Goal: Transaction & Acquisition: Subscribe to service/newsletter

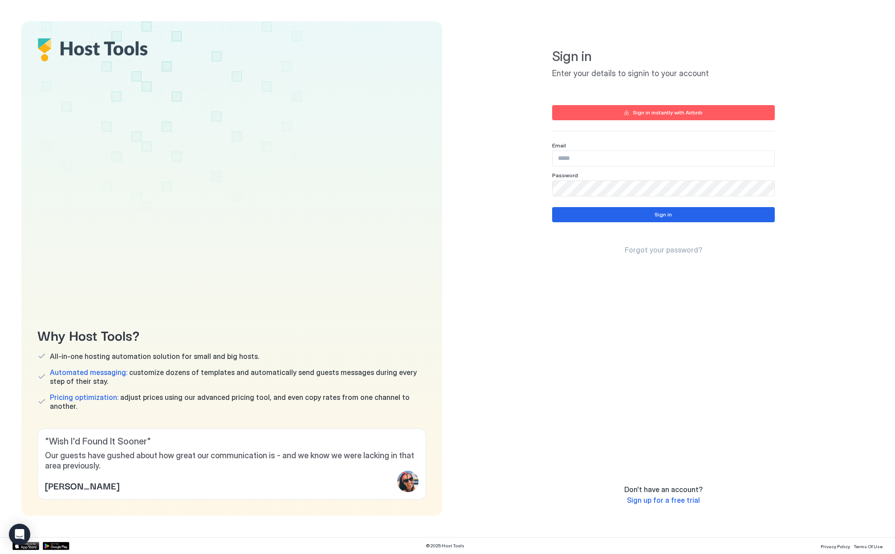
click at [636, 117] on button "Sign in instantly with Airbnb" at bounding box center [663, 112] width 223 height 15
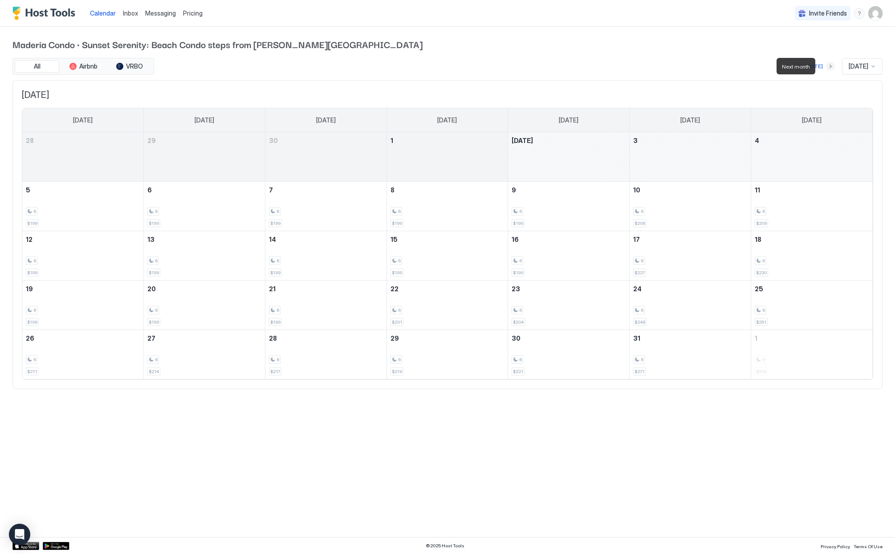
click at [826, 68] on button "Next month" at bounding box center [830, 66] width 9 height 9
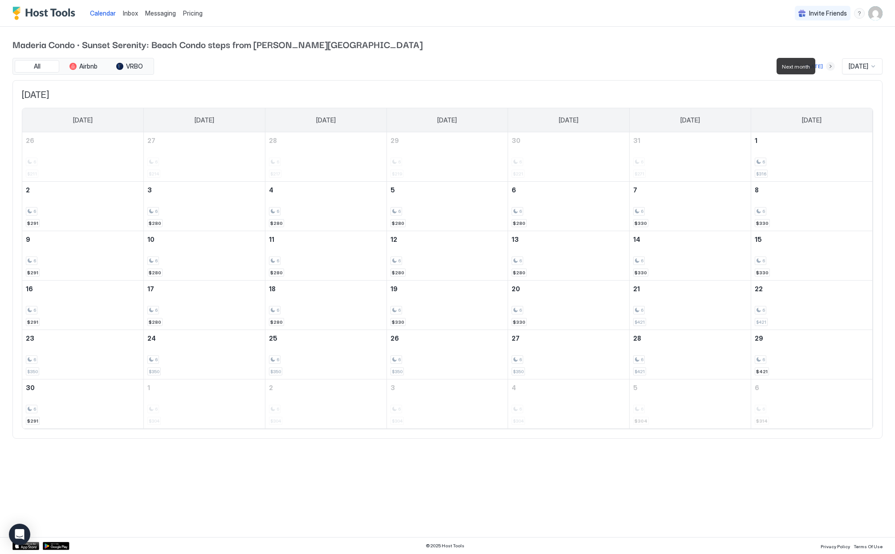
click at [826, 68] on button "Next month" at bounding box center [830, 66] width 9 height 9
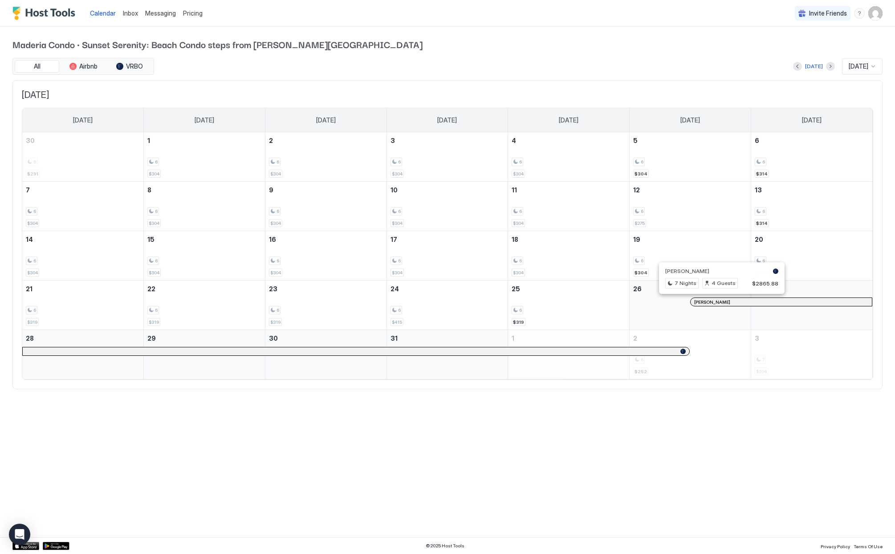
click at [718, 302] on div at bounding box center [717, 301] width 7 height 7
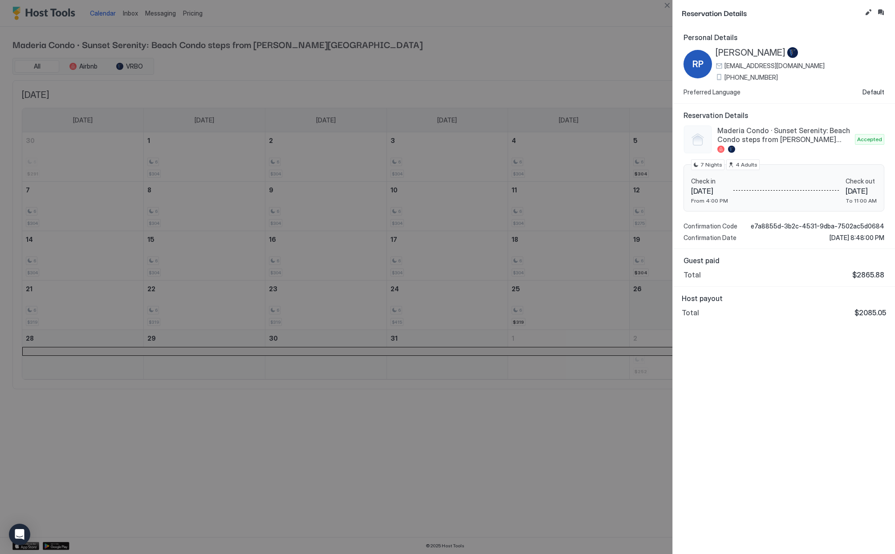
click at [673, 5] on div "Reservation Details" at bounding box center [784, 13] width 222 height 26
click at [664, 9] on button "Close" at bounding box center [666, 5] width 11 height 11
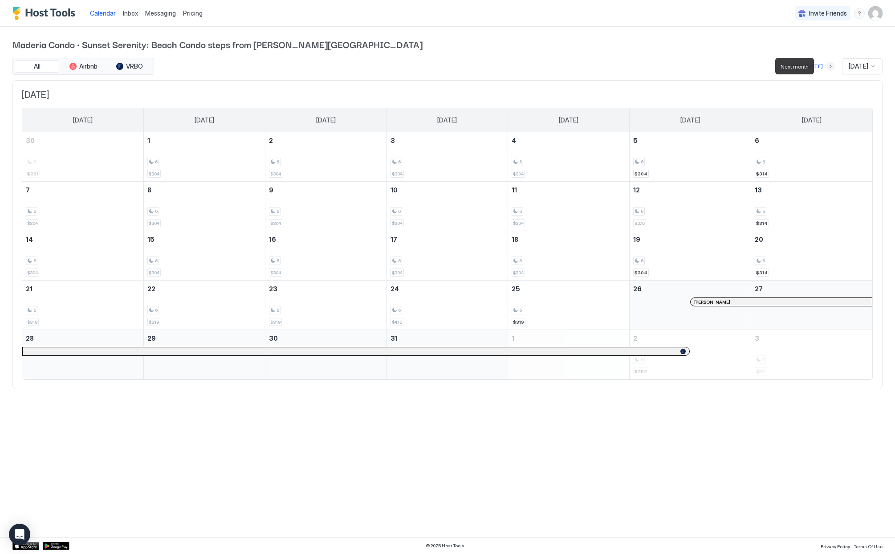
click at [826, 65] on button "Next month" at bounding box center [830, 66] width 9 height 9
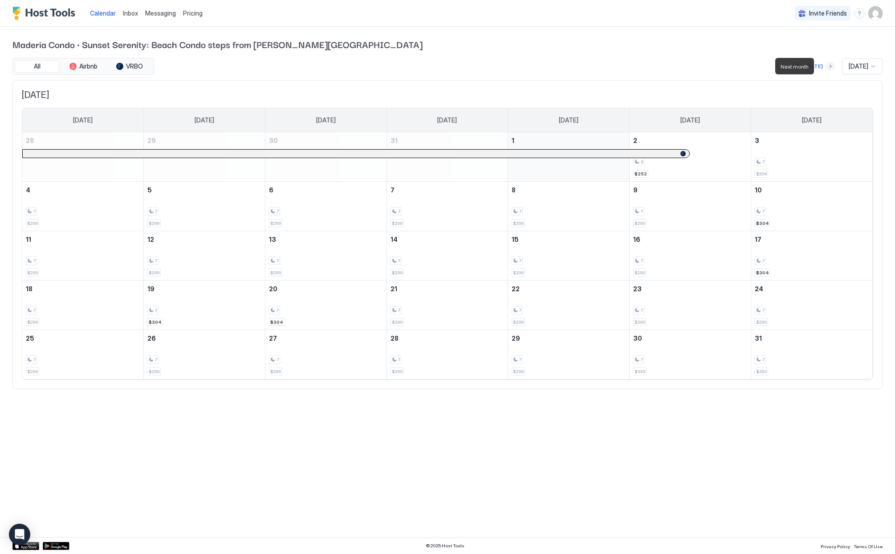
click at [826, 65] on button "Next month" at bounding box center [830, 66] width 9 height 9
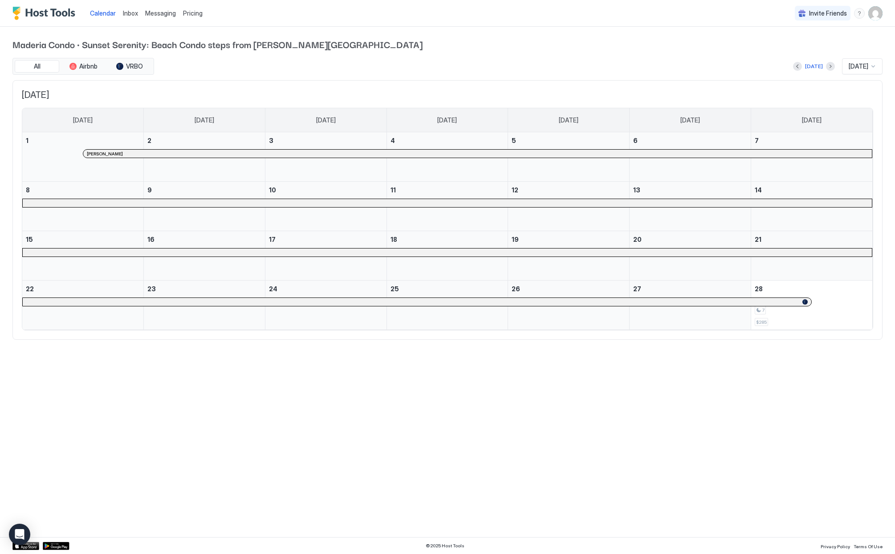
click at [94, 151] on div at bounding box center [94, 153] width 7 height 7
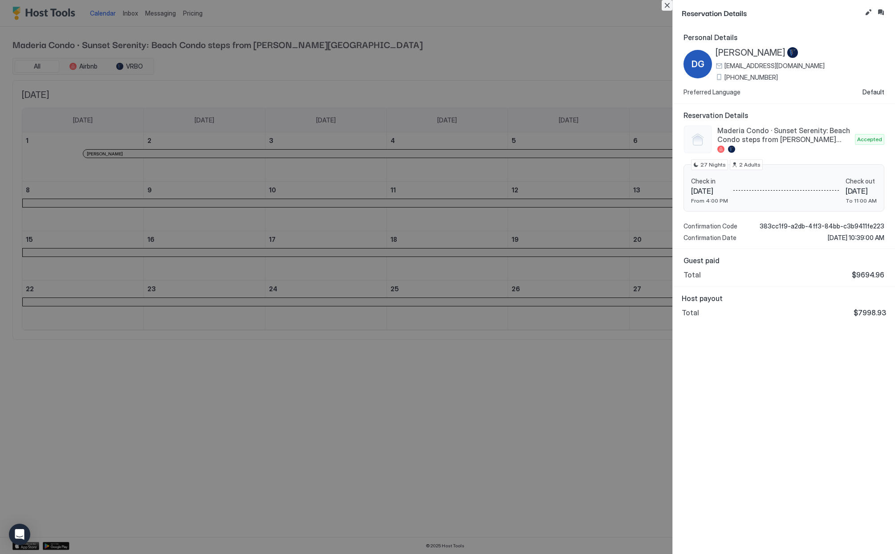
click at [664, 4] on button "Close" at bounding box center [666, 5] width 11 height 11
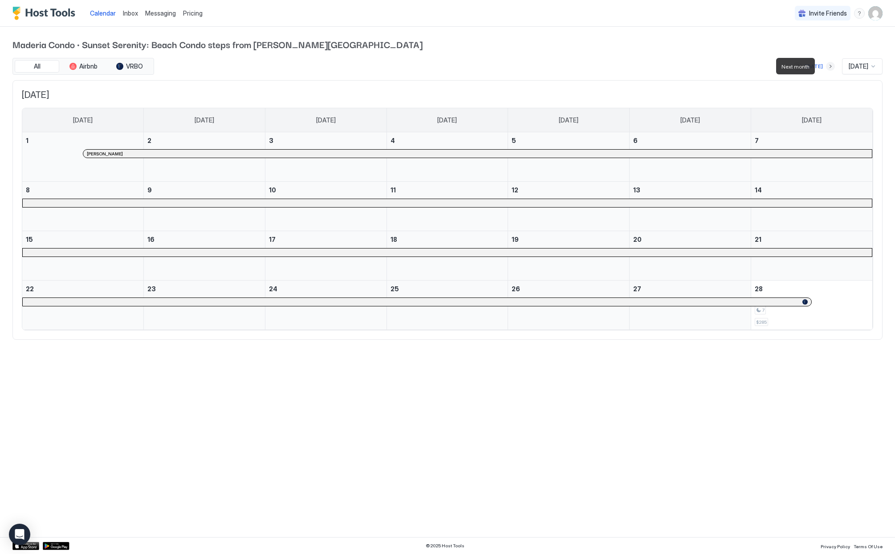
click at [826, 67] on button "Next month" at bounding box center [830, 66] width 9 height 9
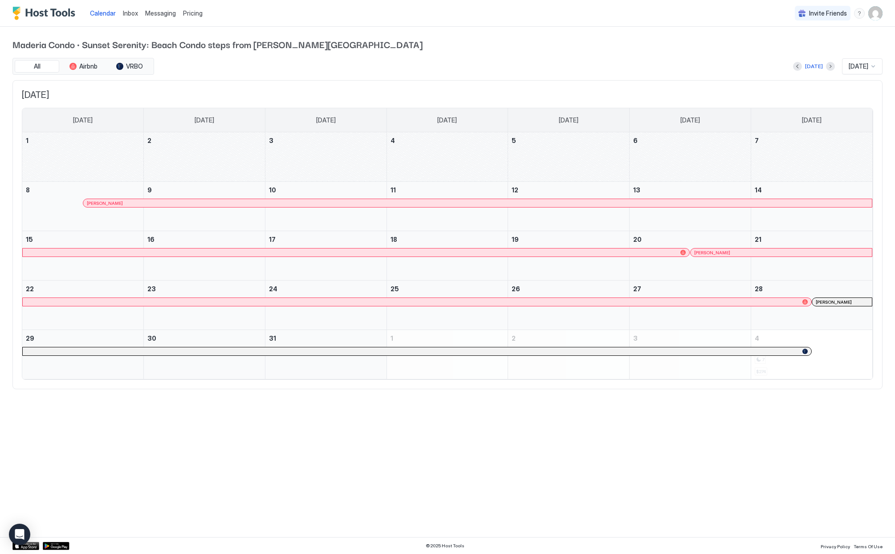
click at [49, 142] on div "March 1, 2026" at bounding box center [82, 156] width 121 height 49
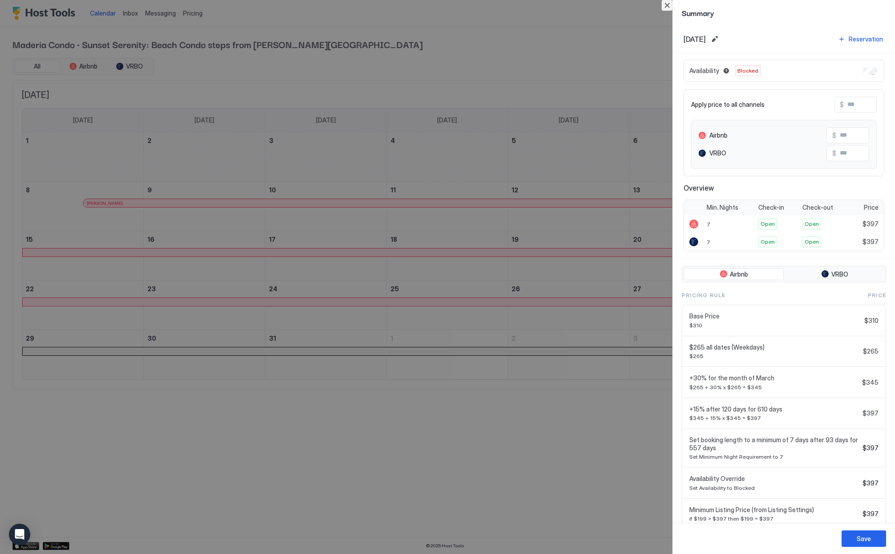
click at [662, 4] on button "Close" at bounding box center [666, 5] width 11 height 11
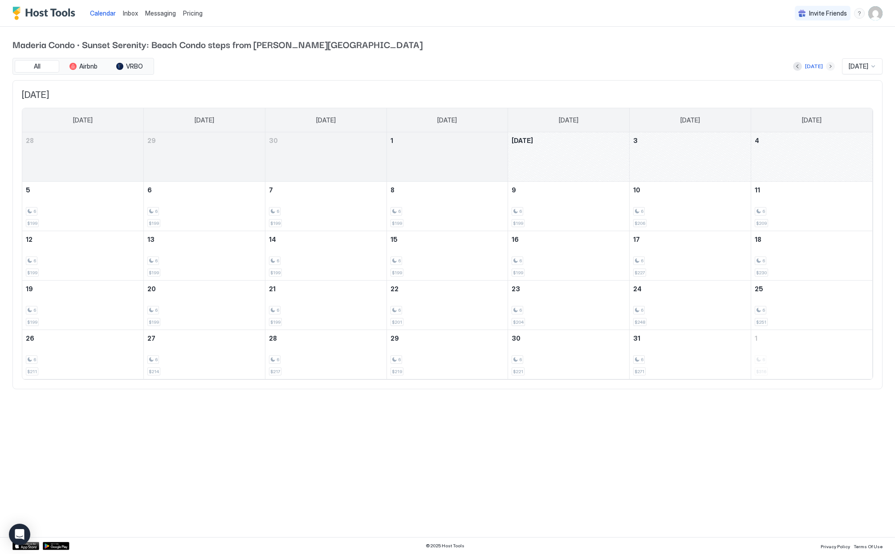
click at [826, 66] on button "Next month" at bounding box center [830, 66] width 9 height 9
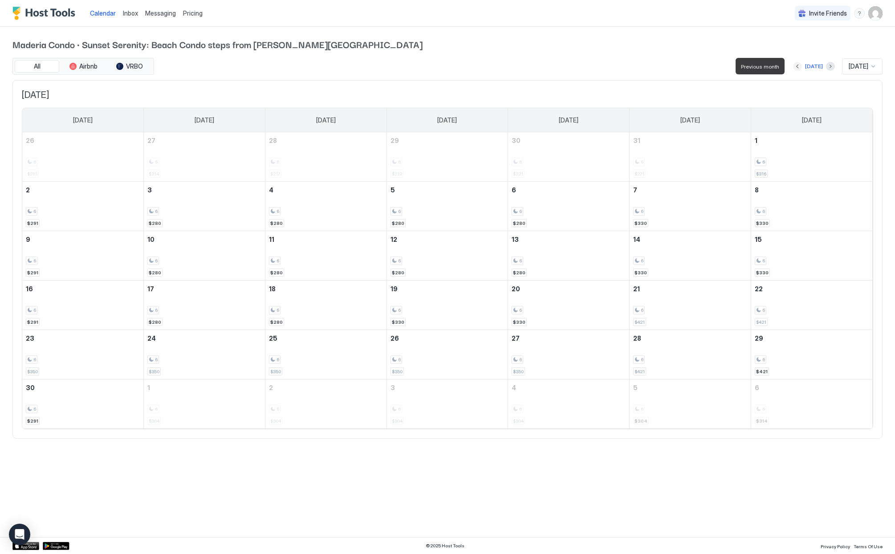
click at [793, 69] on button "Previous month" at bounding box center [797, 66] width 9 height 9
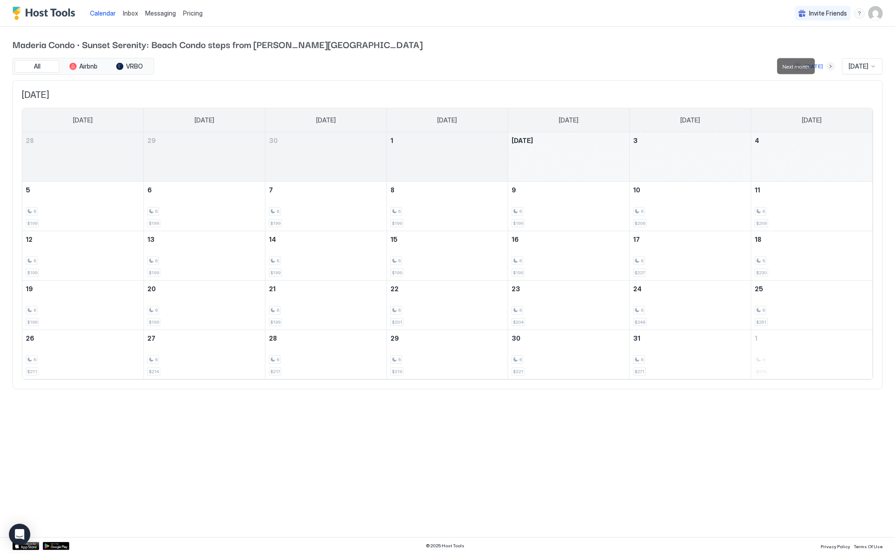
click at [826, 65] on button "Next month" at bounding box center [830, 66] width 9 height 9
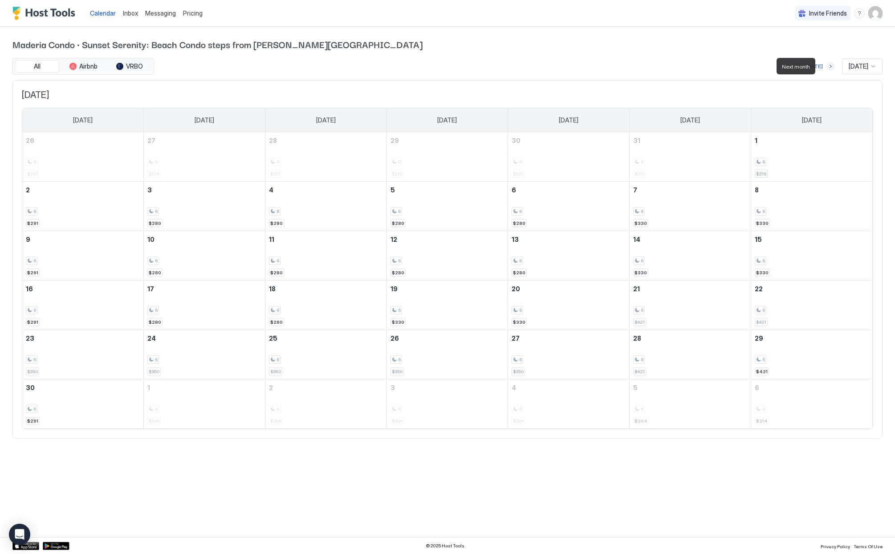
click at [826, 65] on button "Next month" at bounding box center [830, 66] width 9 height 9
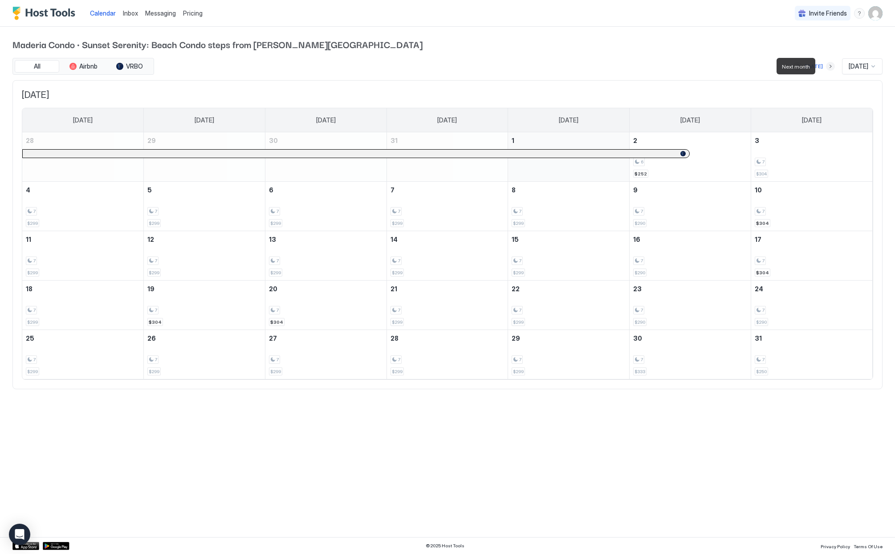
click at [826, 65] on button "Next month" at bounding box center [830, 66] width 9 height 9
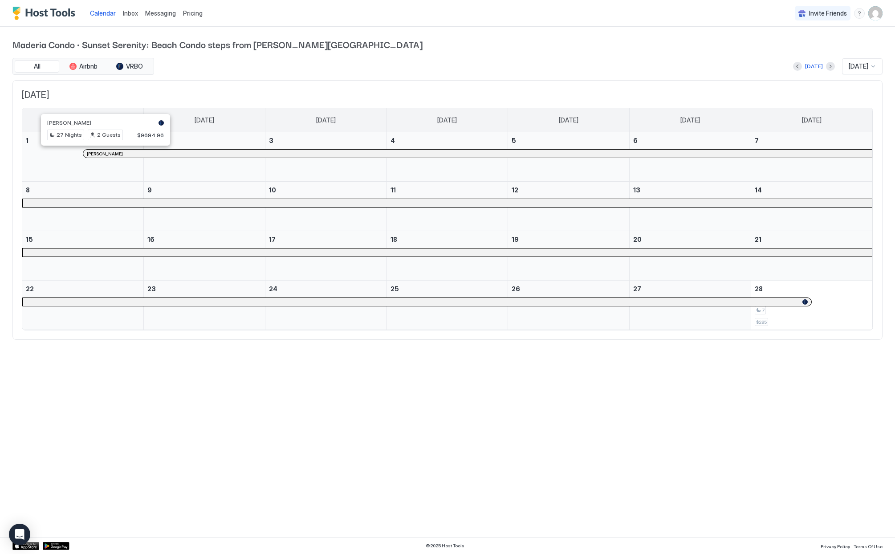
click at [101, 152] on div at bounding box center [101, 153] width 7 height 7
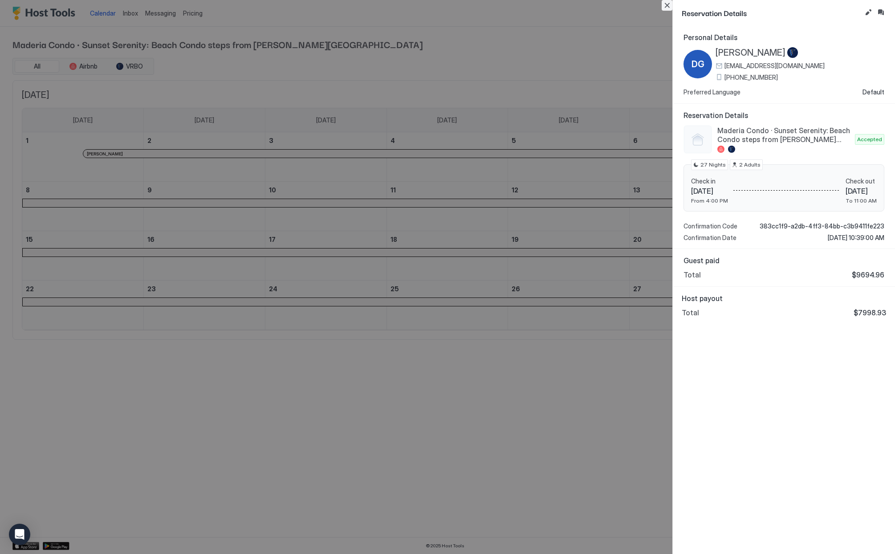
click at [666, 6] on button "Close" at bounding box center [666, 5] width 11 height 11
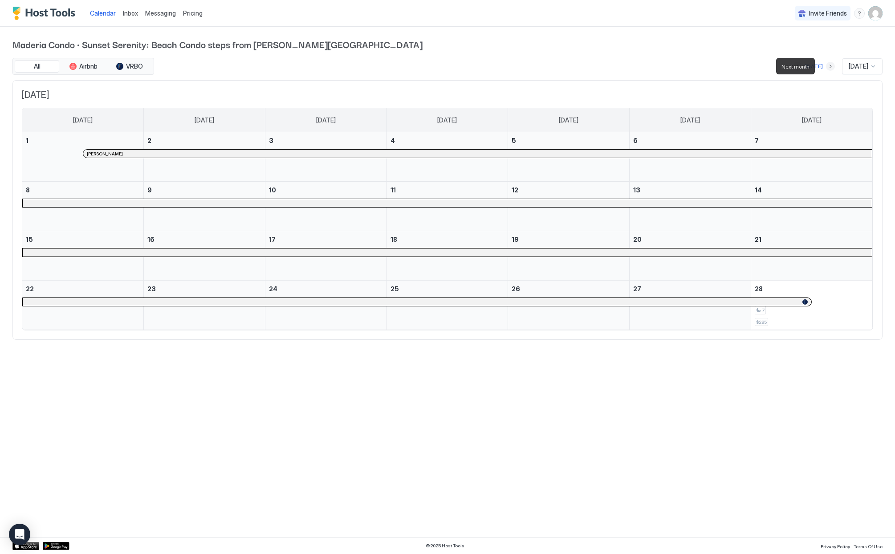
click at [826, 66] on button "Next month" at bounding box center [830, 66] width 9 height 9
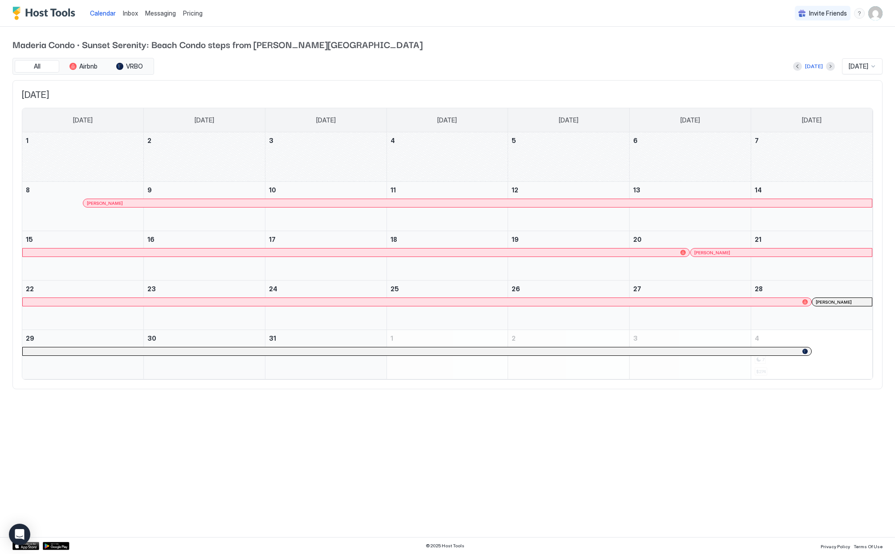
click at [65, 139] on div "March 1, 2026" at bounding box center [82, 156] width 121 height 49
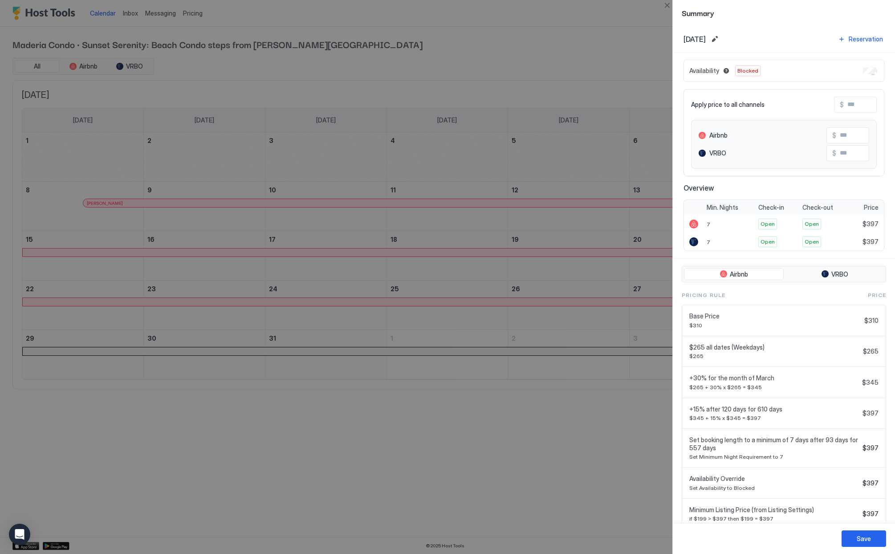
click at [742, 73] on span "Blocked" at bounding box center [747, 71] width 21 height 8
click at [868, 538] on div "Save" at bounding box center [863, 538] width 14 height 9
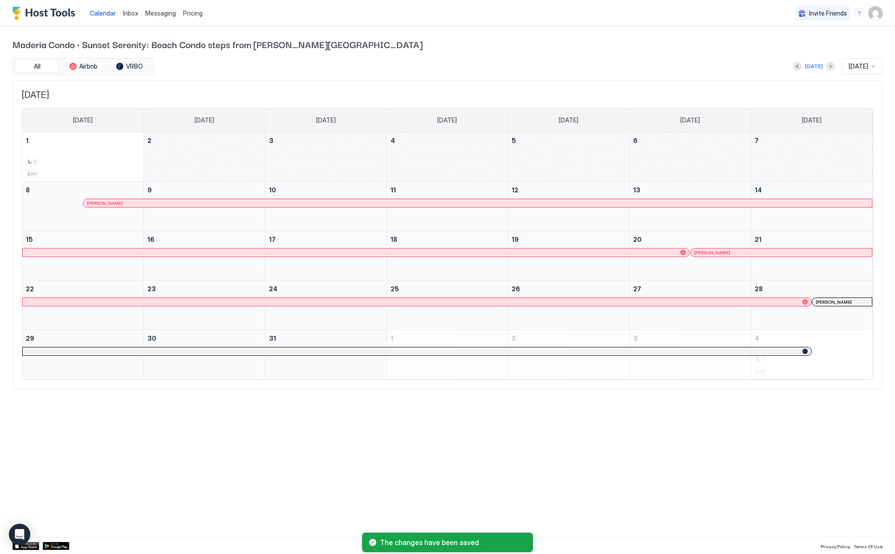
click at [183, 155] on div "March 2, 2026" at bounding box center [204, 156] width 121 height 49
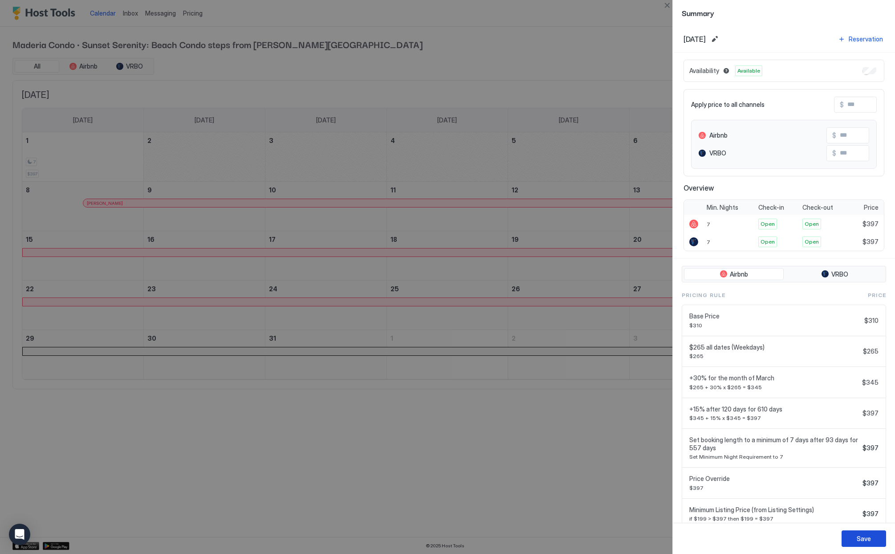
click at [871, 541] on button "Save" at bounding box center [863, 538] width 45 height 16
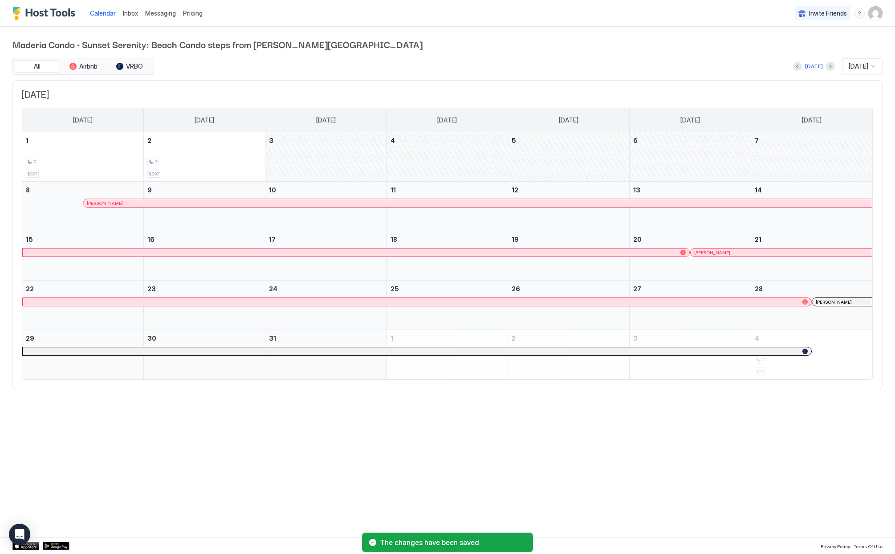
click at [300, 166] on div "March 3, 2026" at bounding box center [325, 156] width 121 height 49
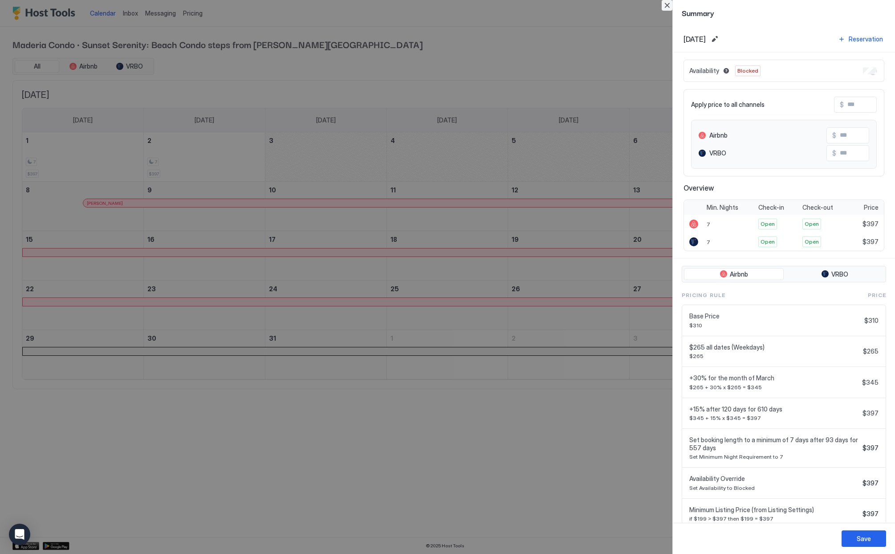
click at [662, 3] on button "Close" at bounding box center [666, 5] width 11 height 11
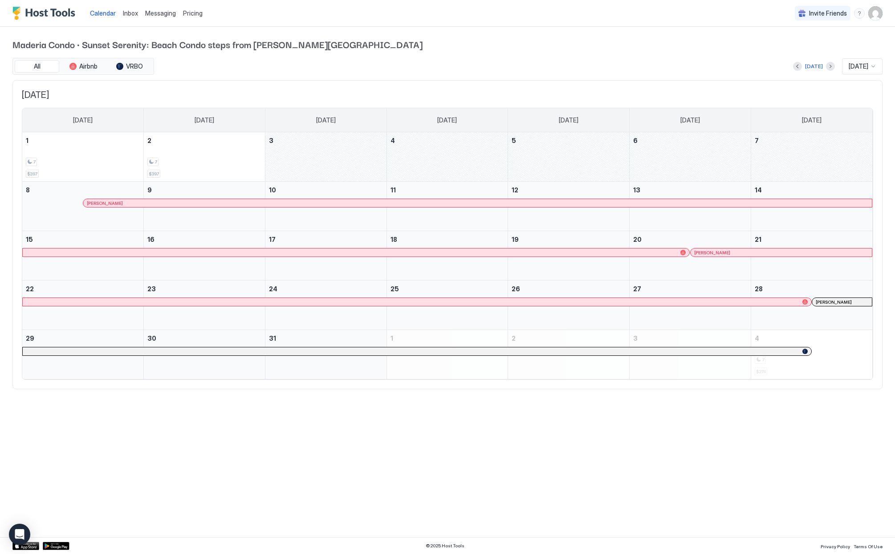
drag, startPoint x: 327, startPoint y: 170, endPoint x: 749, endPoint y: 154, distance: 422.2
click at [749, 154] on tr "1 7 $397 2 7 $397 3 4 5 6 7" at bounding box center [447, 156] width 850 height 49
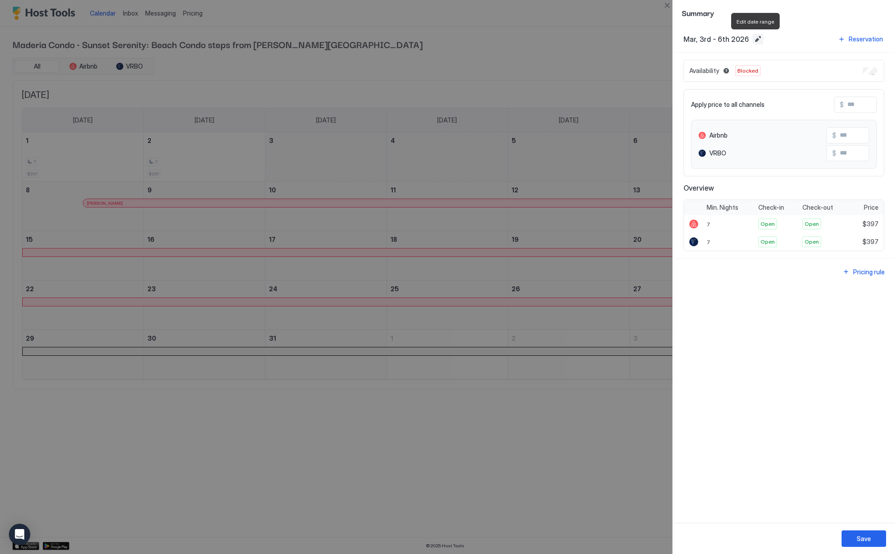
click at [752, 41] on button "Edit date range" at bounding box center [757, 39] width 11 height 11
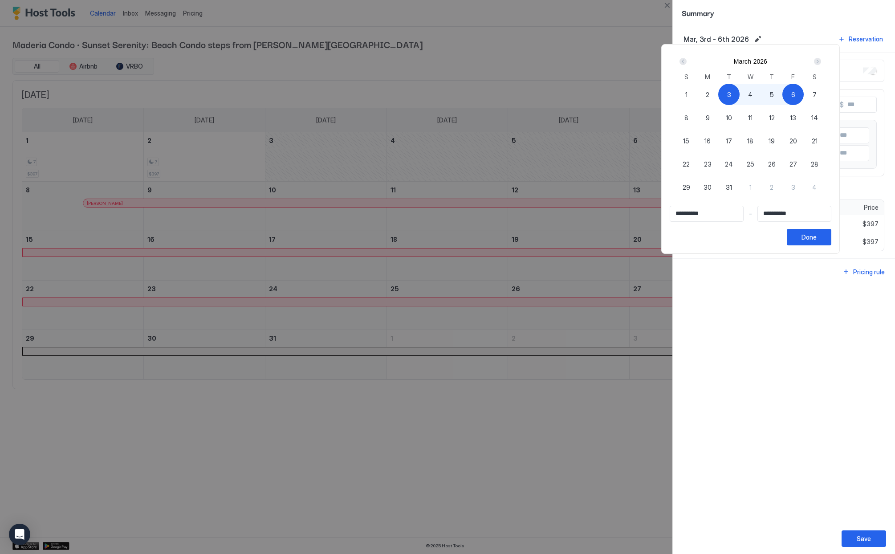
click at [688, 119] on span "8" at bounding box center [686, 117] width 4 height 9
type input "**********"
click at [731, 93] on span "3" at bounding box center [729, 94] width 4 height 9
type input "**********"
click at [683, 118] on div "8" at bounding box center [685, 117] width 21 height 21
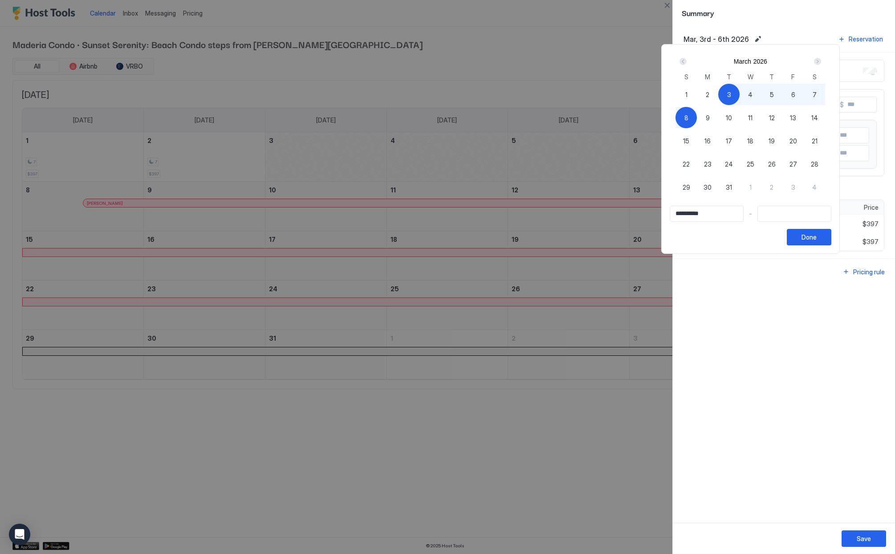
type input "**********"
click at [813, 239] on div "Done" at bounding box center [808, 236] width 15 height 9
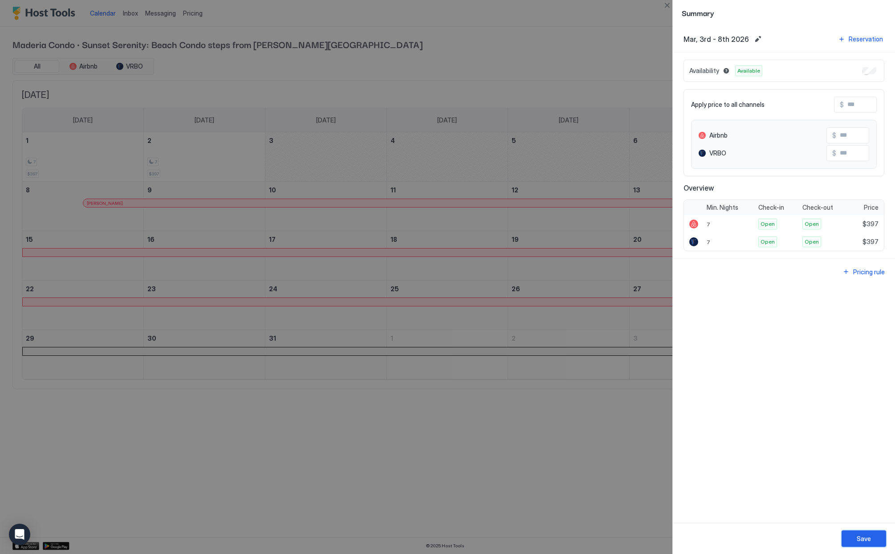
click at [859, 539] on div "Save" at bounding box center [863, 538] width 14 height 9
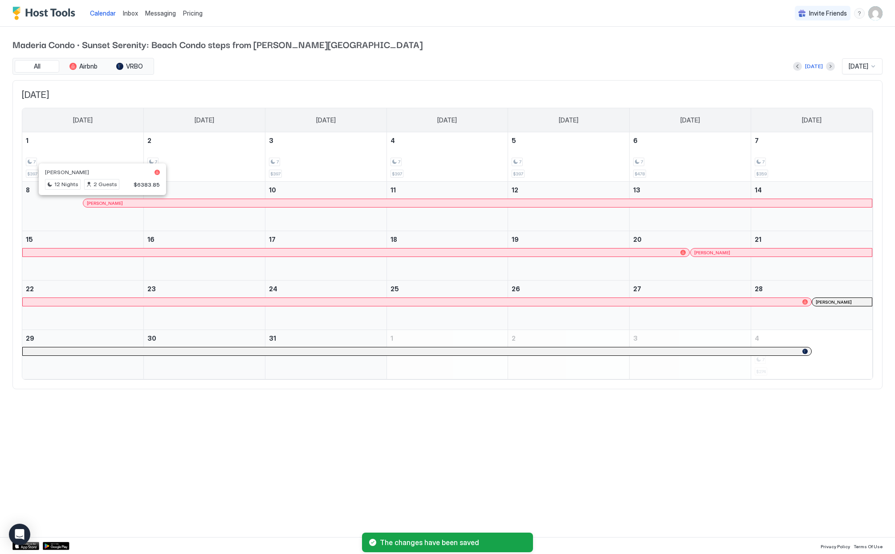
click at [99, 201] on div at bounding box center [98, 202] width 7 height 7
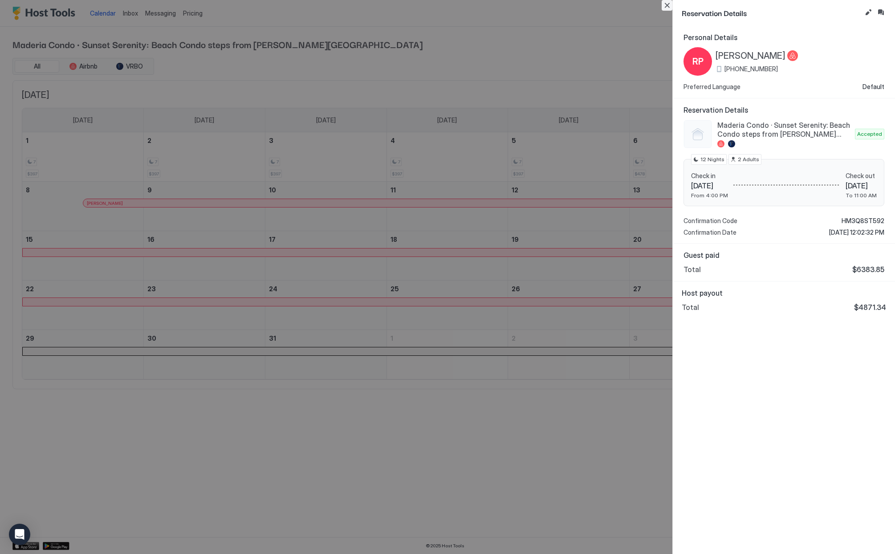
click at [669, 4] on button "Close" at bounding box center [666, 5] width 11 height 11
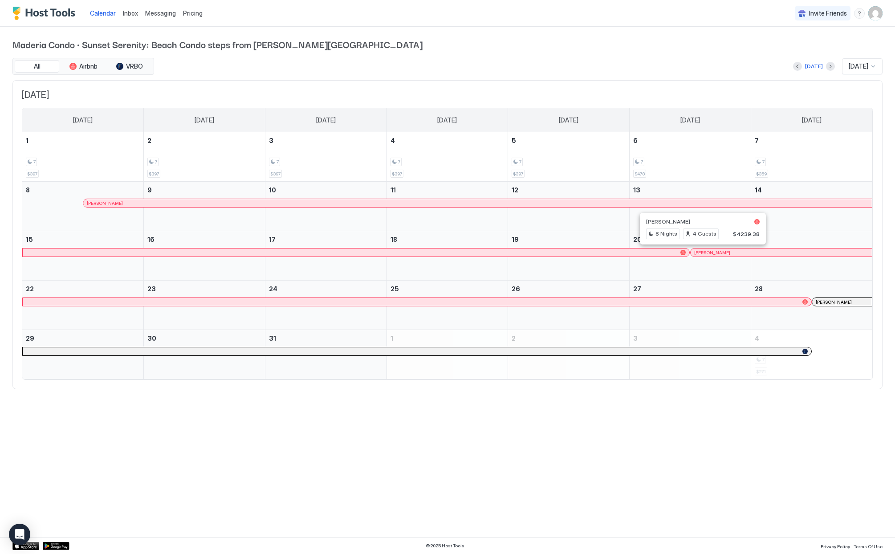
click at [699, 254] on div at bounding box center [698, 252] width 7 height 7
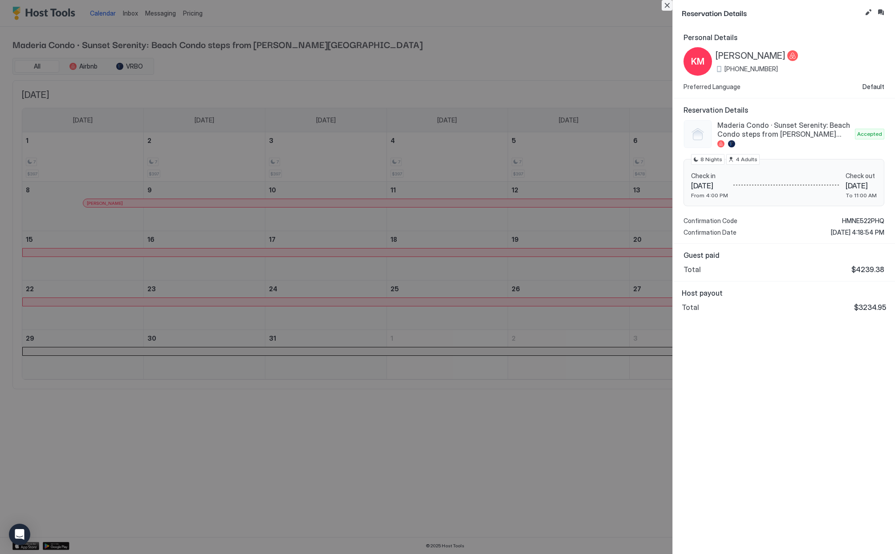
click at [662, 8] on button "Close" at bounding box center [666, 5] width 11 height 11
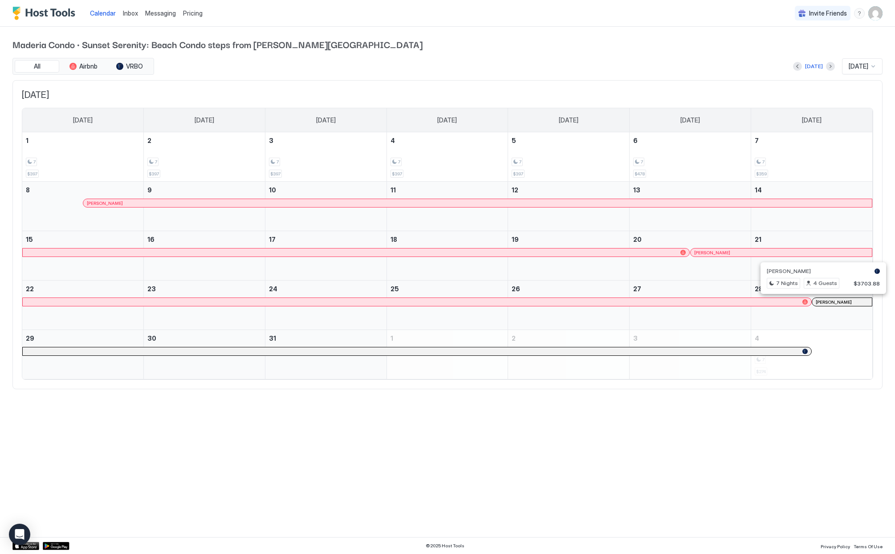
click at [819, 300] on div at bounding box center [818, 301] width 7 height 7
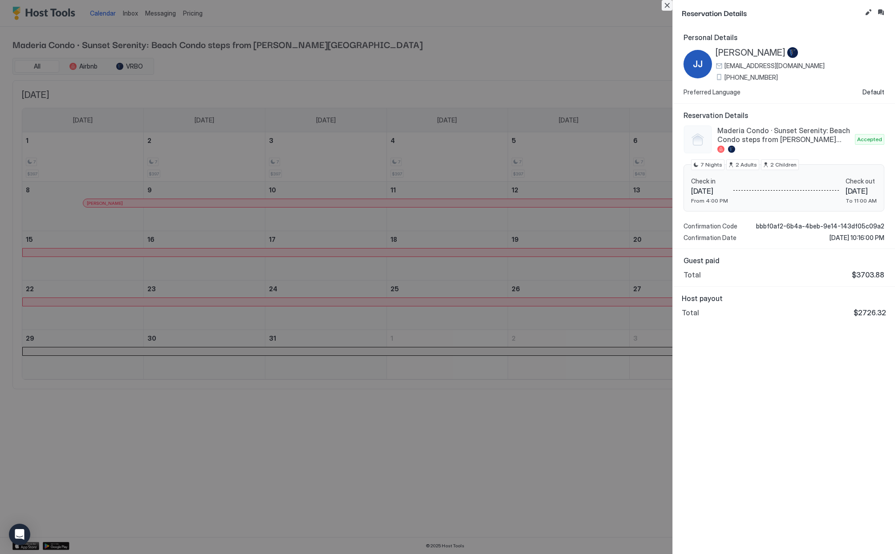
click at [668, 7] on button "Close" at bounding box center [666, 5] width 11 height 11
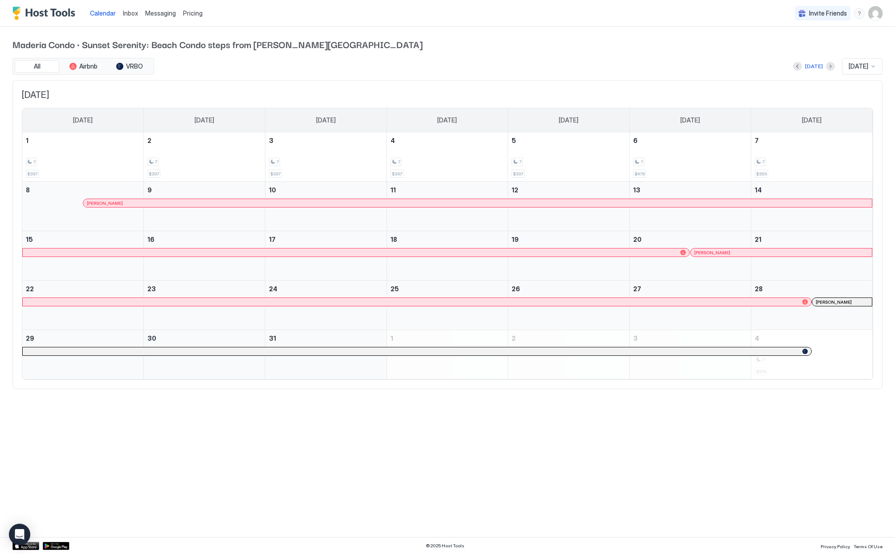
click at [191, 12] on span "Pricing" at bounding box center [193, 13] width 20 height 8
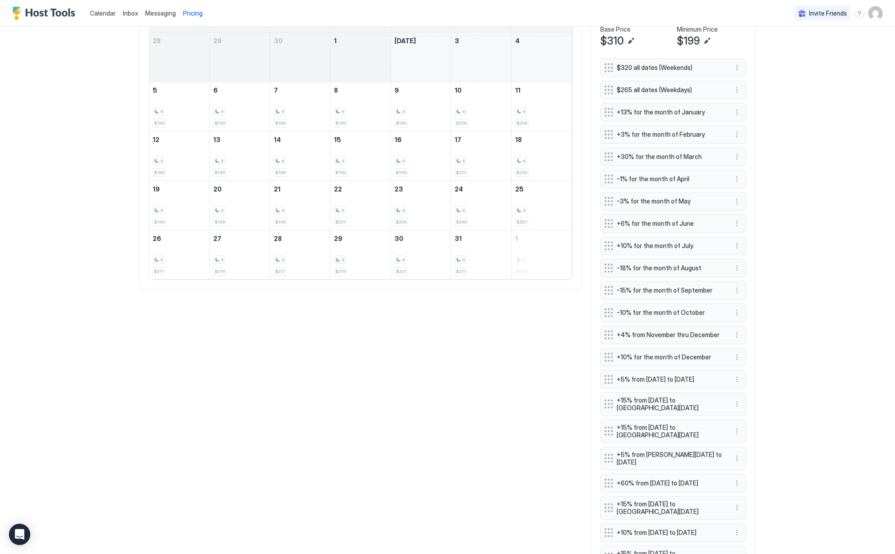
scroll to position [146, 0]
